Goal: Task Accomplishment & Management: Complete application form

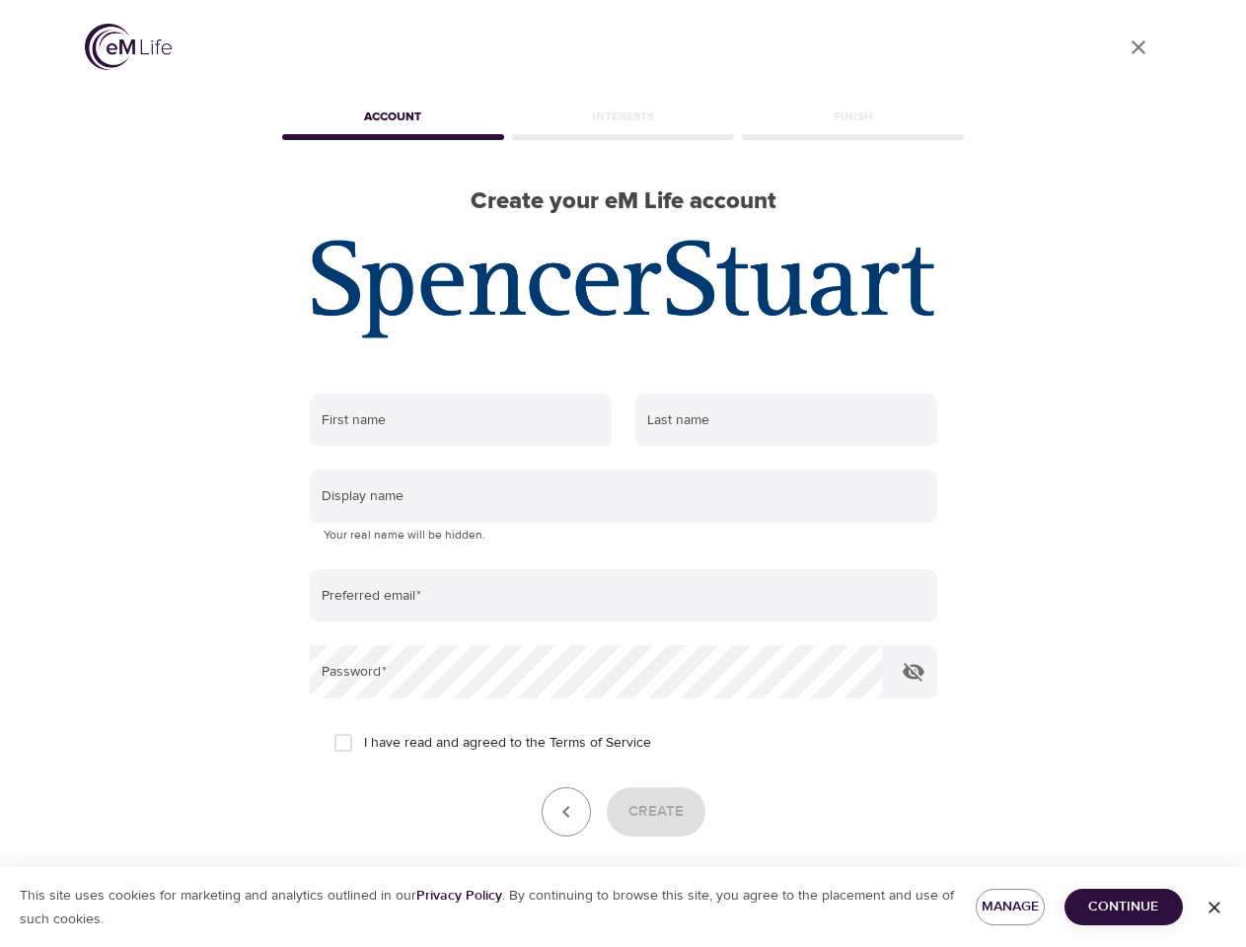
click at [461, 420] on input "text" at bounding box center [461, 420] width 302 height 53
click at [786, 420] on input "text" at bounding box center [786, 420] width 302 height 53
click at [623, 496] on input "text" at bounding box center [623, 496] width 627 height 53
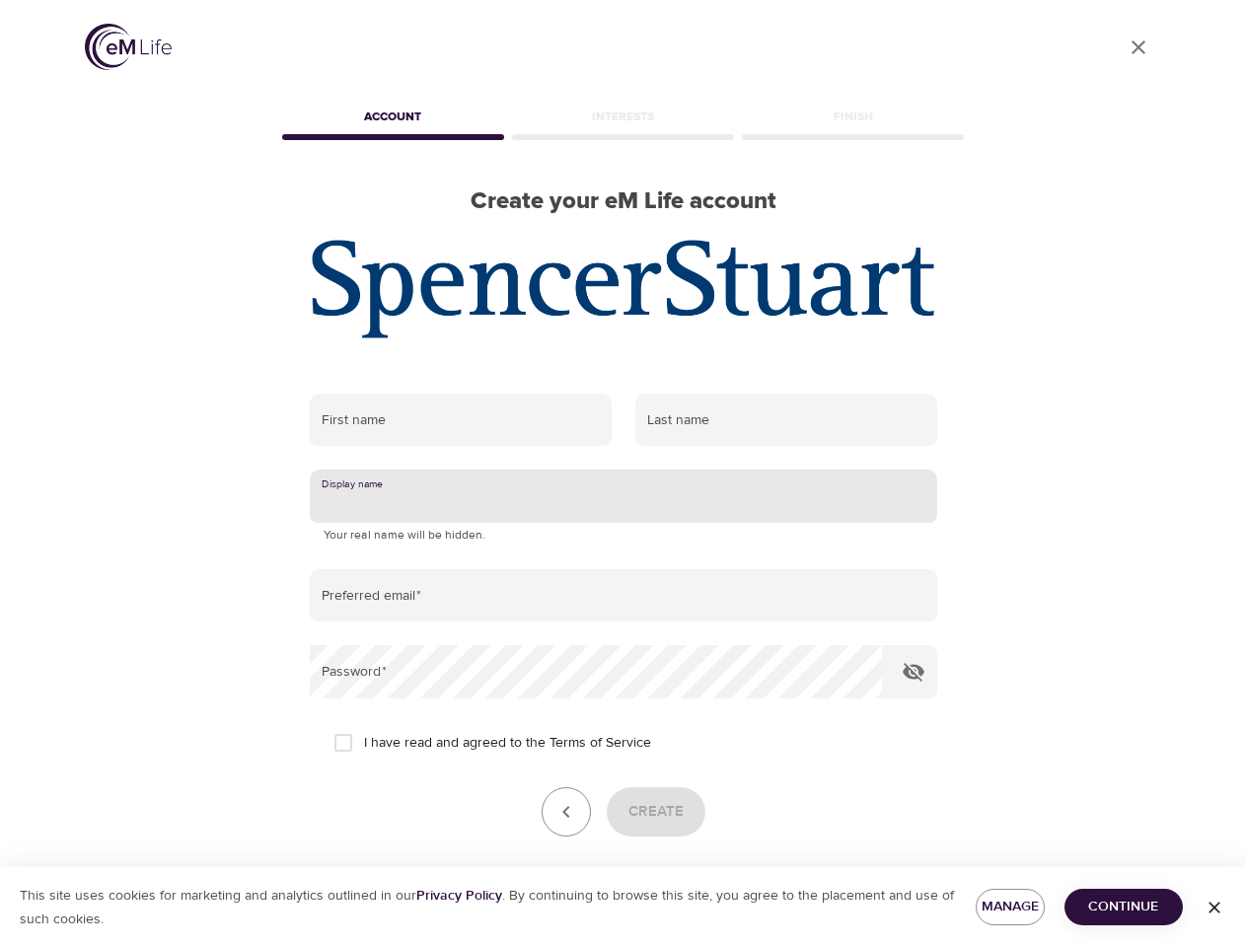
click at [623, 596] on input "email" at bounding box center [623, 595] width 627 height 53
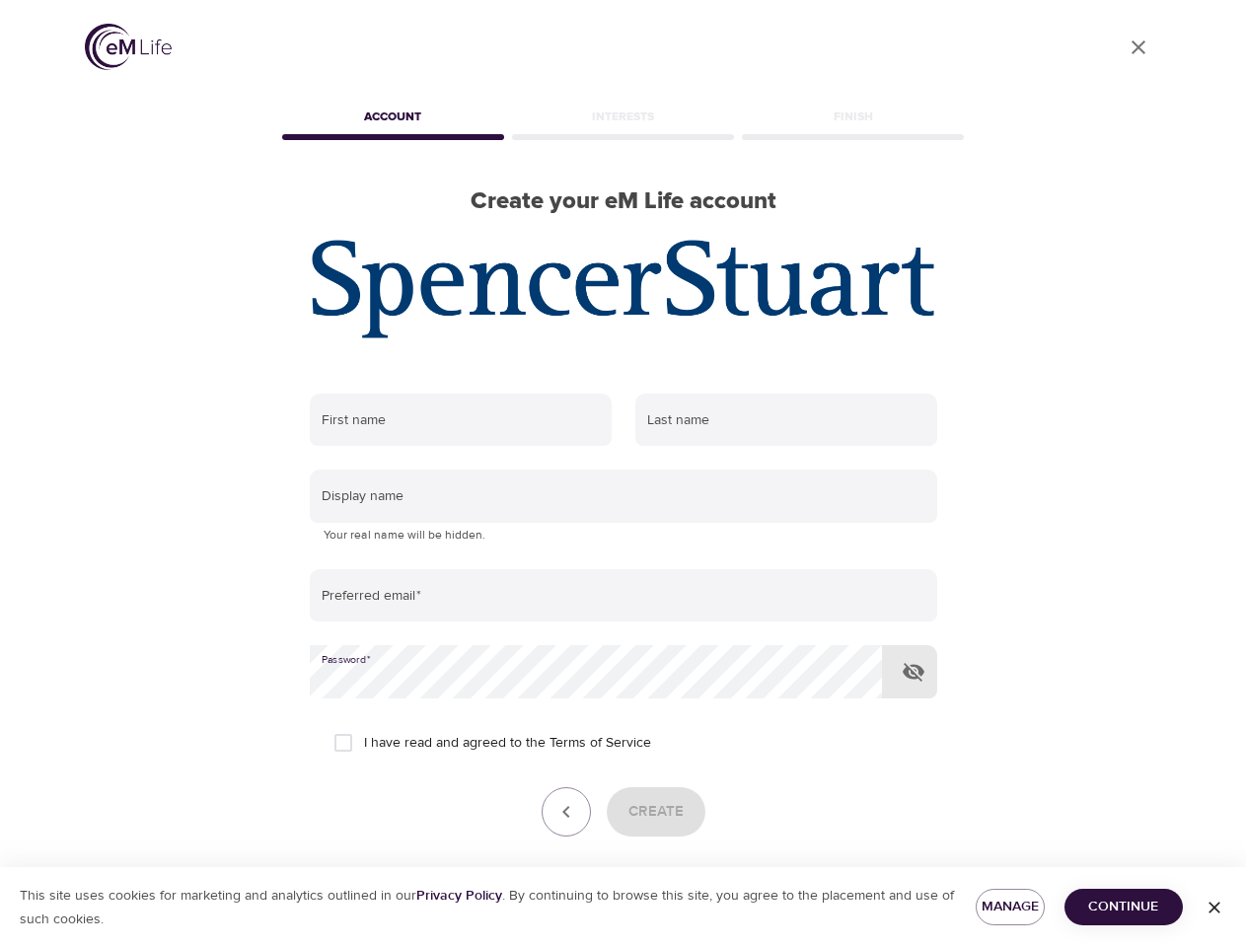
click at [914, 672] on icon "button" at bounding box center [914, 672] width 24 height 24
click at [566, 812] on icon "button" at bounding box center [566, 812] width 24 height 24
click at [655, 812] on div "Create" at bounding box center [623, 811] width 627 height 49
click at [1010, 907] on span "Manage" at bounding box center [1009, 907] width 37 height 25
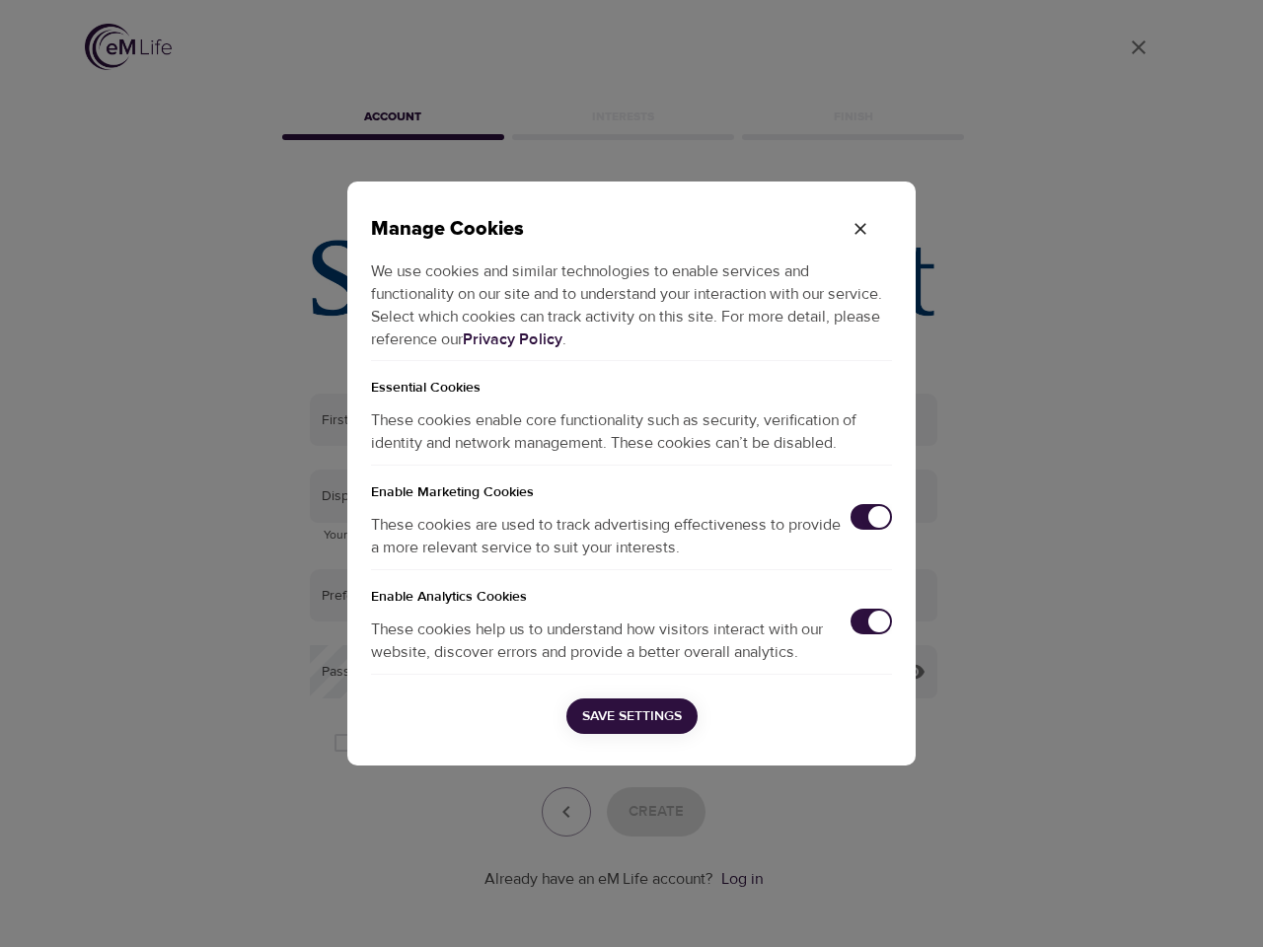
click at [1124, 907] on div "Manage Cookies We use cookies and similar technologies to enable services and f…" at bounding box center [631, 473] width 1263 height 947
